Goal: Task Accomplishment & Management: Use online tool/utility

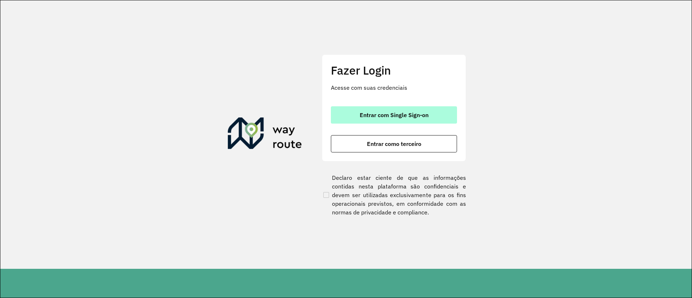
click at [413, 116] on span "Entrar com Single Sign-on" at bounding box center [394, 115] width 69 height 6
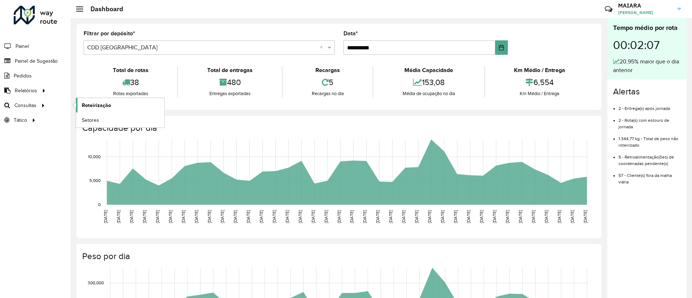
click at [96, 103] on span "Roteirização" at bounding box center [96, 106] width 29 height 8
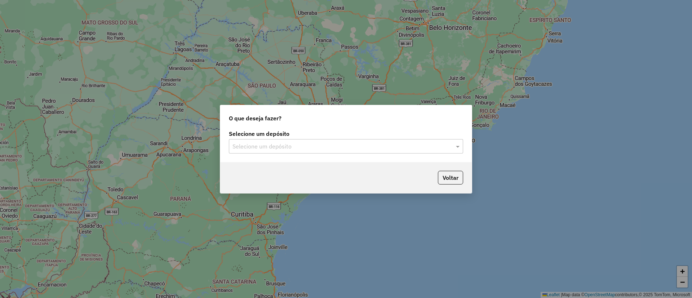
click at [296, 147] on input "text" at bounding box center [338, 146] width 213 height 9
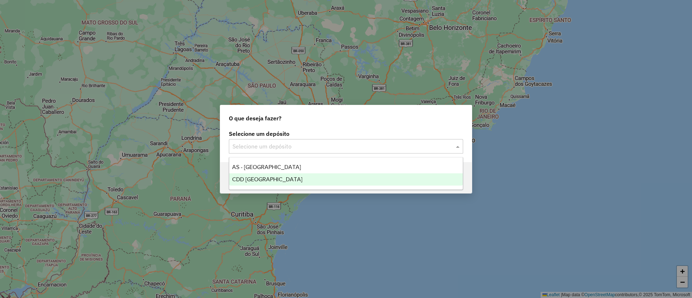
click at [288, 177] on div "CDD [GEOGRAPHIC_DATA]" at bounding box center [346, 179] width 234 height 12
